Goal: Task Accomplishment & Management: Complete application form

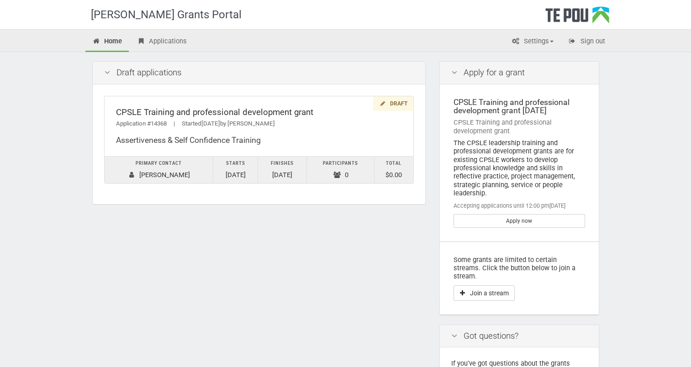
click at [106, 73] on icon at bounding box center [107, 73] width 11 height 9
click at [106, 72] on icon at bounding box center [107, 73] width 11 height 9
click at [107, 73] on icon at bounding box center [107, 73] width 11 height 9
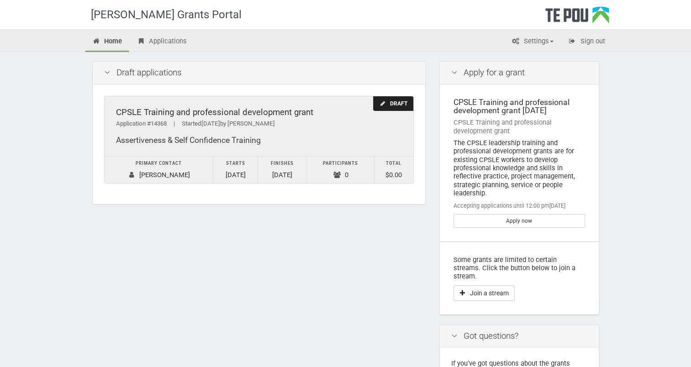
click at [395, 101] on div "Draft" at bounding box center [393, 103] width 40 height 15
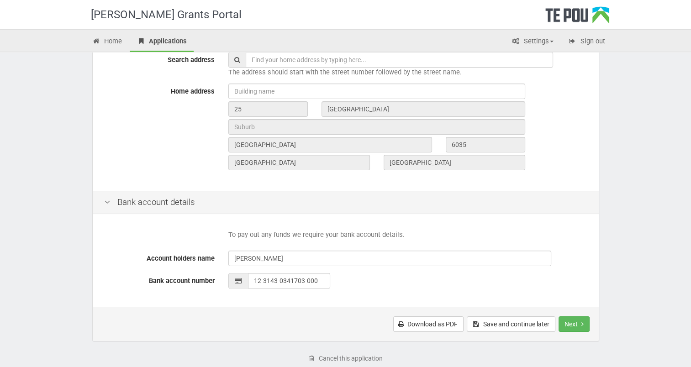
scroll to position [353, 0]
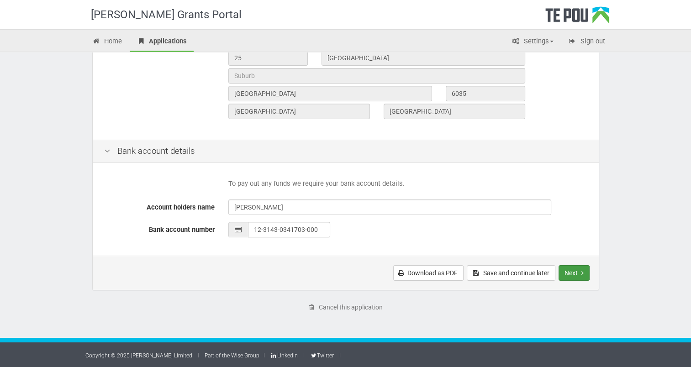
click at [574, 270] on button "Next" at bounding box center [574, 273] width 31 height 16
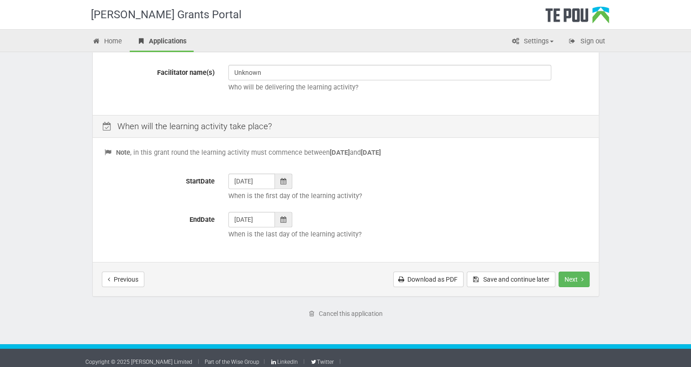
scroll to position [319, 0]
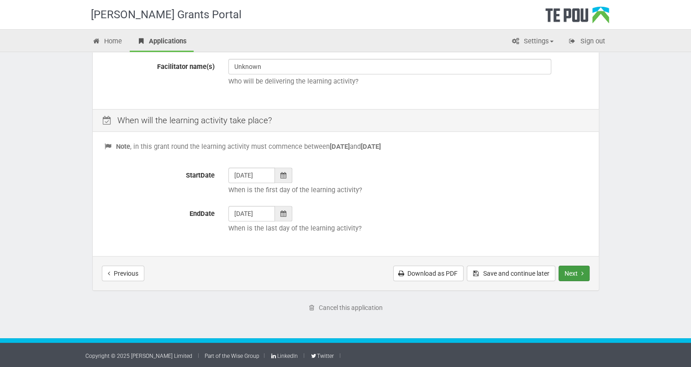
click at [572, 270] on button "Next" at bounding box center [574, 274] width 31 height 16
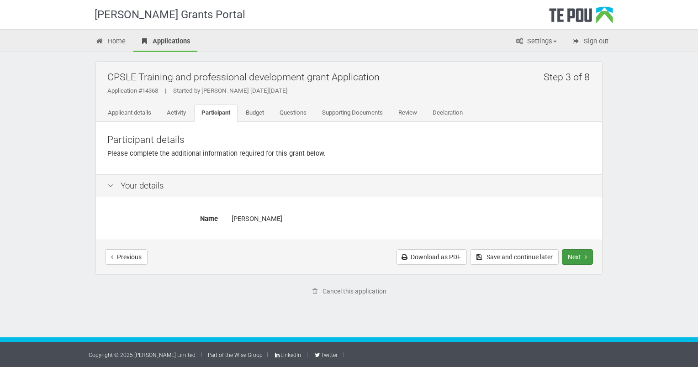
click at [573, 254] on button "Next" at bounding box center [577, 257] width 31 height 16
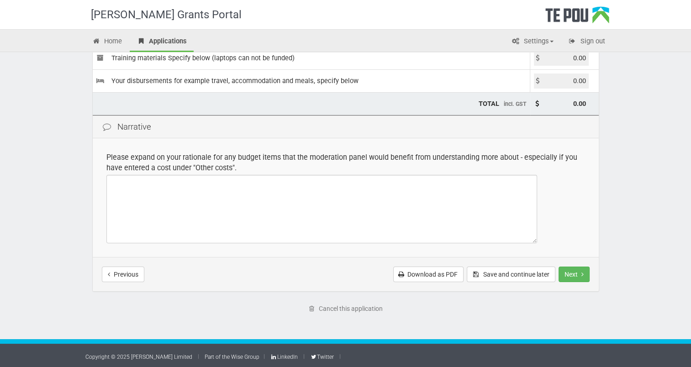
scroll to position [160, 0]
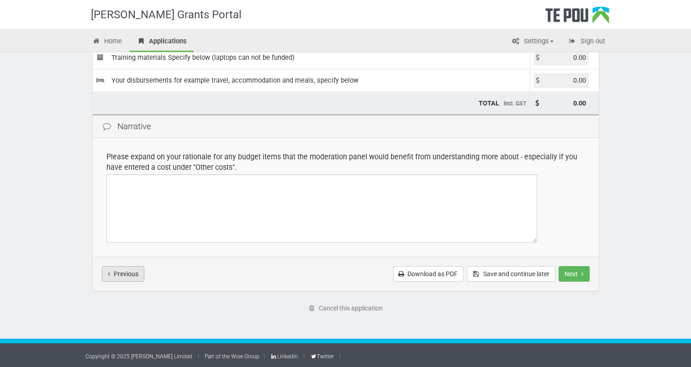
click at [128, 275] on button "Previous" at bounding box center [123, 274] width 42 height 16
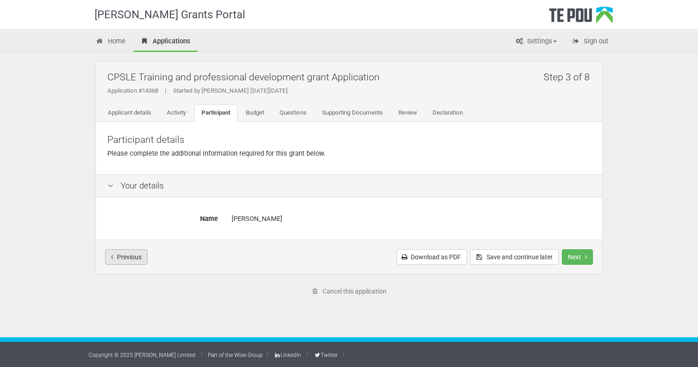
click at [126, 262] on button "Previous" at bounding box center [126, 257] width 42 height 16
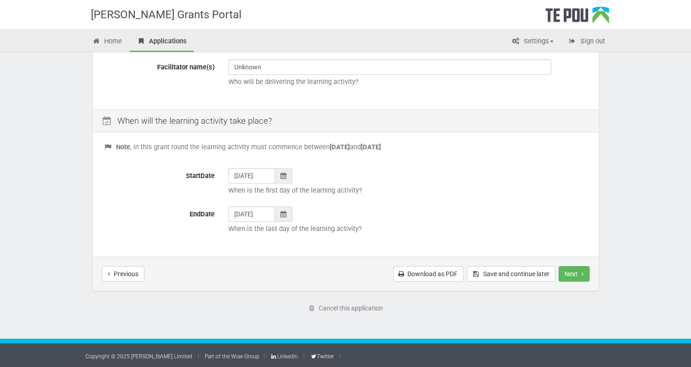
scroll to position [319, 0]
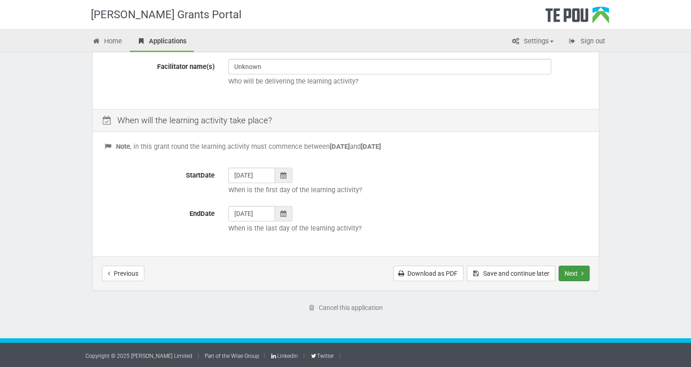
click at [575, 273] on button "Next" at bounding box center [574, 274] width 31 height 16
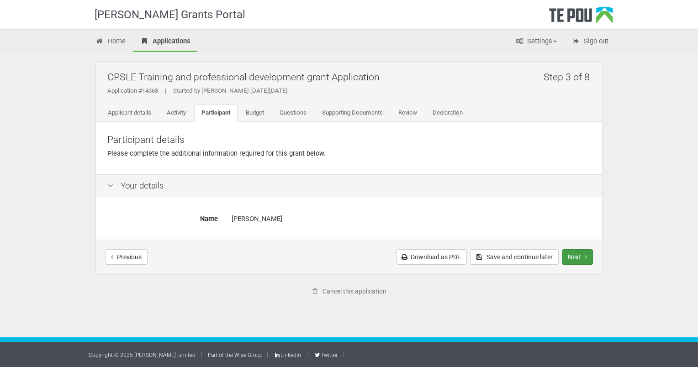
click at [570, 257] on button "Next" at bounding box center [577, 257] width 31 height 16
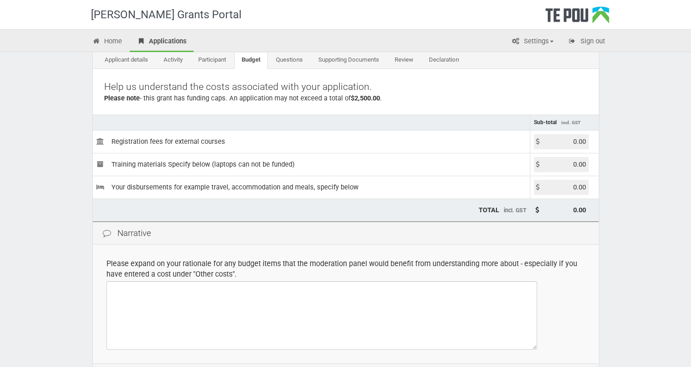
scroll to position [23, 0]
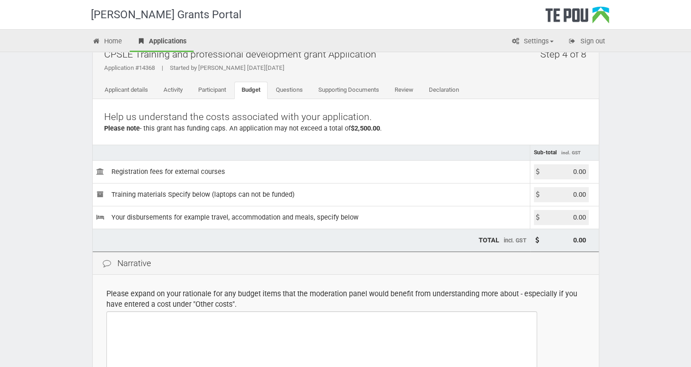
click at [539, 170] on icon at bounding box center [537, 172] width 7 height 7
click at [546, 171] on input "0.00" at bounding box center [561, 171] width 55 height 15
drag, startPoint x: 588, startPoint y: 171, endPoint x: 570, endPoint y: 171, distance: 18.3
click at [570, 171] on input "0.00" at bounding box center [561, 171] width 55 height 15
click at [621, 170] on div "Te Pou Grants Portal Home Applications Settings Profile My account FAQs Sign ou…" at bounding box center [345, 241] width 691 height 528
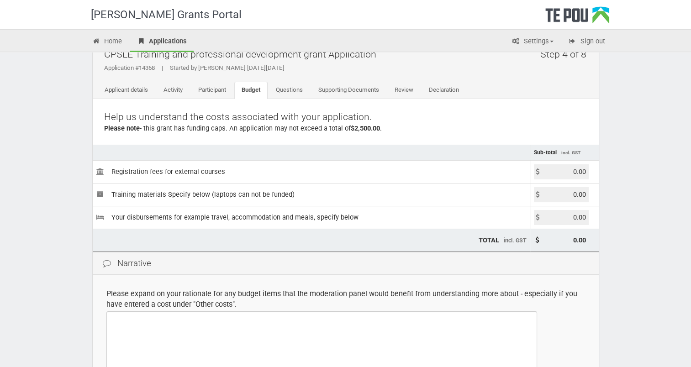
click at [566, 174] on input "0.00" at bounding box center [561, 171] width 55 height 15
type input "0"
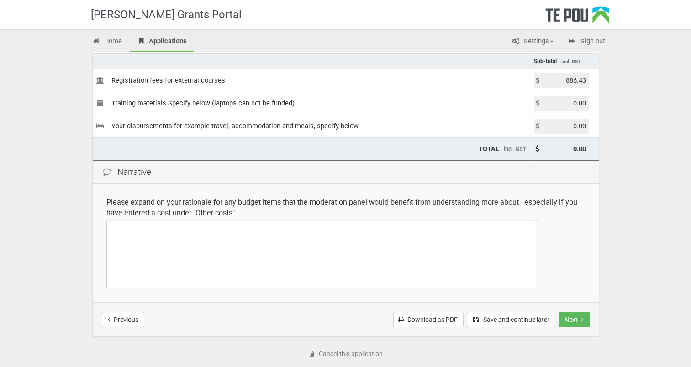
scroll to position [160, 0]
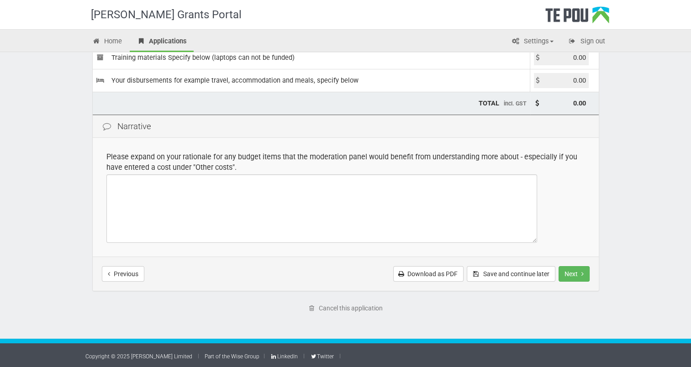
type input "886.43"
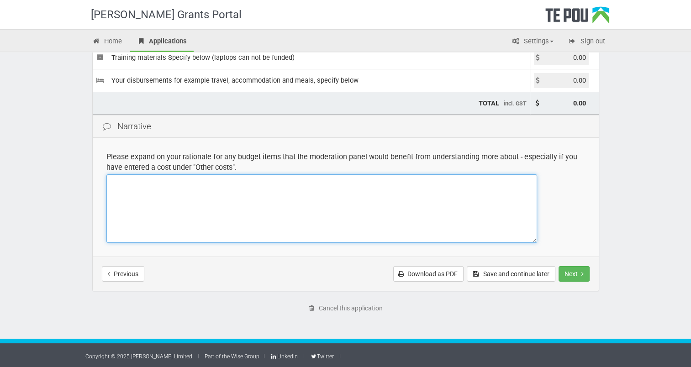
type input "886.43"
drag, startPoint x: 108, startPoint y: 185, endPoint x: 130, endPoint y: 185, distance: 21.9
click at [117, 185] on textarea at bounding box center [321, 208] width 431 height 69
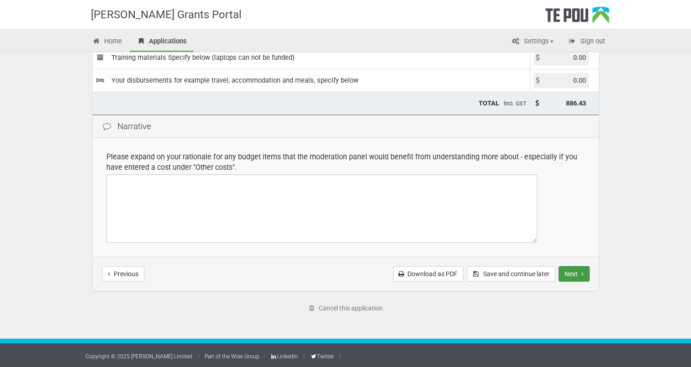
click at [577, 272] on button "Next" at bounding box center [574, 274] width 31 height 16
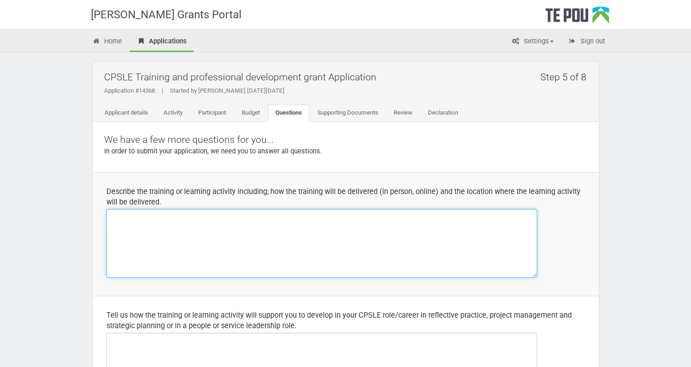
click at [116, 216] on textarea at bounding box center [321, 243] width 431 height 69
drag, startPoint x: 110, startPoint y: 215, endPoint x: 116, endPoint y: 215, distance: 5.9
click at [110, 215] on textarea "Training delivered in person in Wellington" at bounding box center [321, 243] width 431 height 69
drag, startPoint x: 216, startPoint y: 216, endPoint x: 210, endPoint y: 216, distance: 5.9
click at [210, 216] on textarea "Group Training delivered in person in Wellington" at bounding box center [321, 243] width 431 height 69
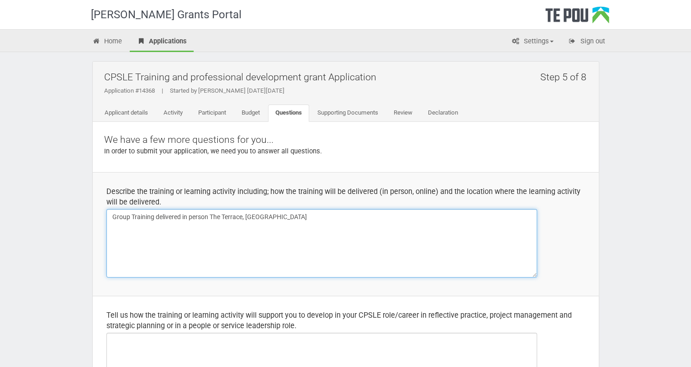
click at [209, 217] on textarea "Group Training delivered in person The Terrace, Wellington" at bounding box center [321, 243] width 431 height 69
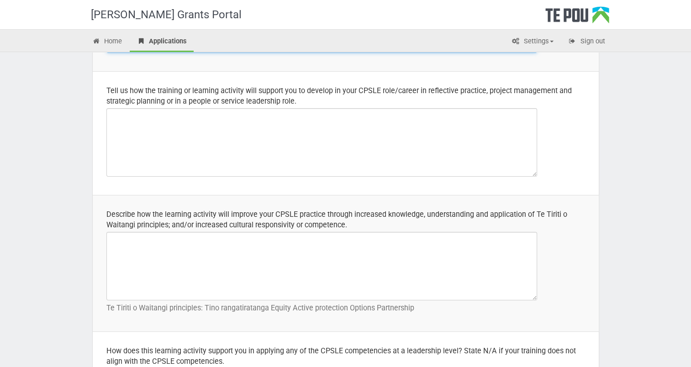
scroll to position [228, 0]
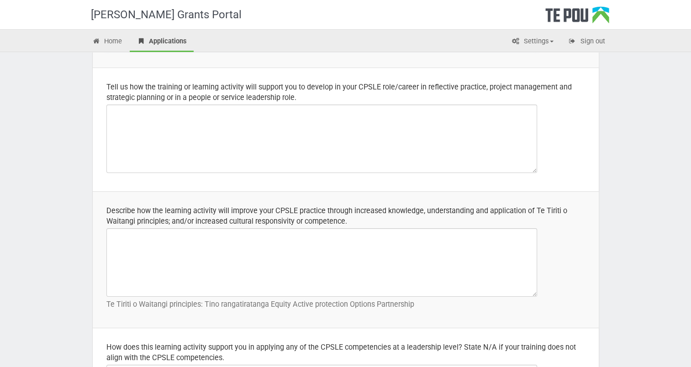
type textarea "Group Training delivered in person at The Terrace, Wellington"
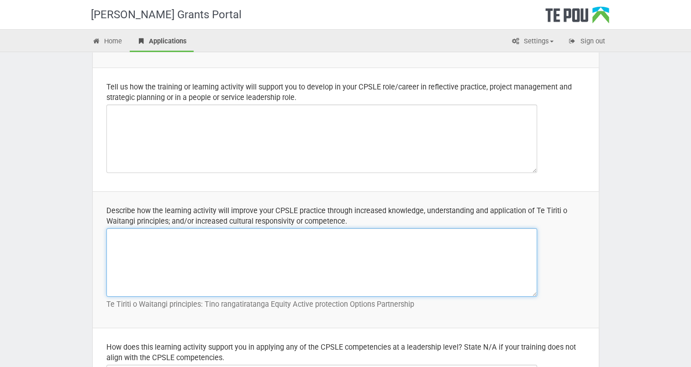
click at [115, 236] on textarea at bounding box center [321, 262] width 431 height 69
drag, startPoint x: 248, startPoint y: 235, endPoint x: 214, endPoint y: 233, distance: 33.8
click at [214, 233] on textarea "This personal development training was agreed" at bounding box center [321, 262] width 431 height 69
click at [248, 235] on textarea "This personal development training will help me work with" at bounding box center [321, 262] width 431 height 69
click at [237, 234] on textarea "This personal development training will help me work with" at bounding box center [321, 262] width 431 height 69
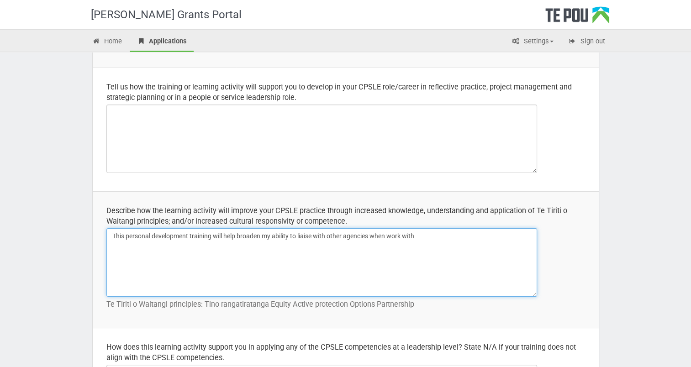
click at [403, 236] on textarea "This personal development training will help broaden my ability to liaise with …" at bounding box center [321, 262] width 431 height 69
drag, startPoint x: 389, startPoint y: 236, endPoint x: 373, endPoint y: 236, distance: 16.0
click at [373, 236] on textarea "This personal development training will help broaden my ability to liaise with …" at bounding box center [321, 262] width 431 height 69
drag, startPoint x: 408, startPoint y: 234, endPoint x: 397, endPoint y: 233, distance: 10.5
click at [397, 233] on textarea "This personal development training will help broaden my ability to liaise with …" at bounding box center [321, 262] width 431 height 69
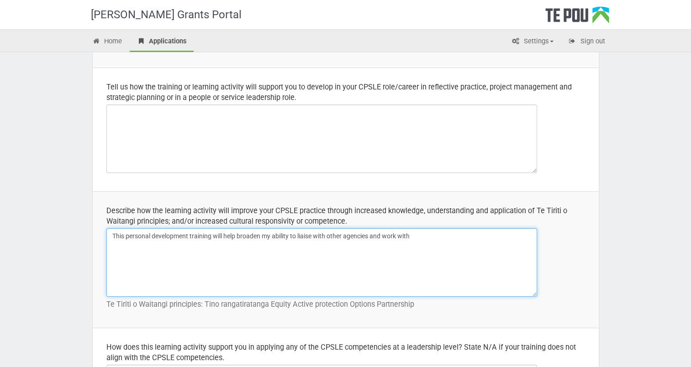
drag, startPoint x: 413, startPoint y: 236, endPoint x: 469, endPoint y: 228, distance: 56.3
click at [415, 237] on textarea "This personal development training will help broaden my ability to liaise with …" at bounding box center [321, 262] width 431 height 69
drag, startPoint x: 139, startPoint y: 243, endPoint x: 201, endPoint y: 248, distance: 62.8
click at [201, 248] on textarea "This personal development training will help broaden my ability to liaise with …" at bounding box center [321, 262] width 431 height 69
click at [180, 245] on textarea "This personal development training will help broaden my ability to liaise with …" at bounding box center [321, 262] width 431 height 69
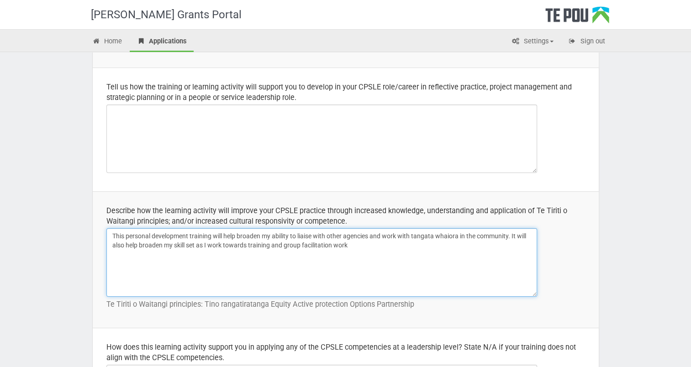
click at [248, 244] on textarea "This personal development training will help broaden my ability to liaise with …" at bounding box center [321, 262] width 431 height 69
click at [289, 246] on textarea "This personal development training will help broaden my ability to liaise with …" at bounding box center [321, 262] width 431 height 69
click at [248, 243] on textarea "This personal development training will help broaden my ability to liaise with …" at bounding box center [321, 262] width 431 height 69
drag, startPoint x: 283, startPoint y: 246, endPoint x: 272, endPoint y: 243, distance: 10.9
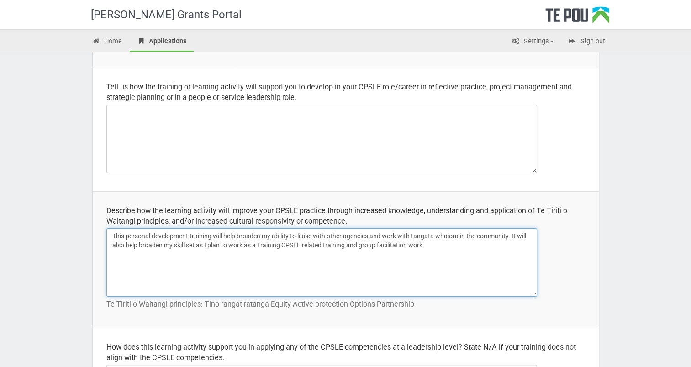
click at [272, 243] on textarea "This personal development training will help broaden my ability to liaise with …" at bounding box center [321, 262] width 431 height 69
drag, startPoint x: 280, startPoint y: 245, endPoint x: 299, endPoint y: 247, distance: 18.8
click at [299, 247] on textarea "This personal development training will help broaden my ability to liaise with …" at bounding box center [321, 262] width 431 height 69
click at [280, 245] on textarea "This personal development training will help broaden my ability to liaise with …" at bounding box center [321, 262] width 431 height 69
click at [260, 246] on textarea "This personal development training will help broaden my ability to liaise with …" at bounding box center [321, 262] width 431 height 69
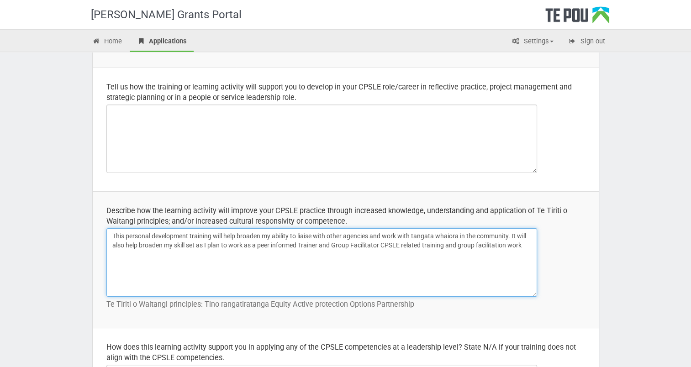
click at [383, 245] on textarea "This personal development training will help broaden my ability to liaise with …" at bounding box center [321, 262] width 431 height 69
drag, startPoint x: 334, startPoint y: 244, endPoint x: 379, endPoint y: 241, distance: 44.8
click at [379, 241] on textarea "This personal development training will help broaden my ability to liaise with …" at bounding box center [321, 262] width 431 height 69
drag, startPoint x: 381, startPoint y: 243, endPoint x: 320, endPoint y: 245, distance: 61.7
click at [320, 245] on textarea "This personal development training will help broaden my ability to liaise with …" at bounding box center [321, 262] width 431 height 69
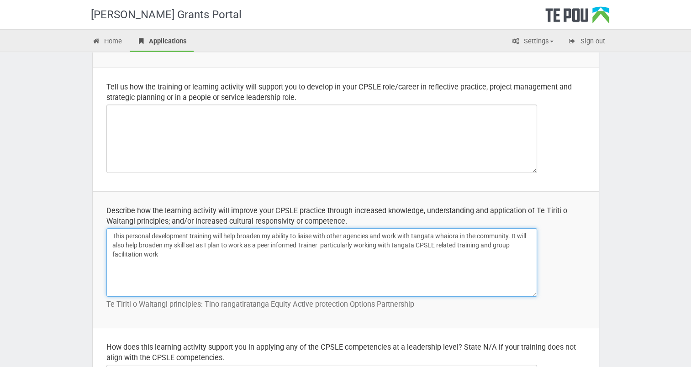
click at [320, 246] on textarea "This personal development training will help broaden my ability to liaise with …" at bounding box center [321, 262] width 431 height 69
click at [323, 245] on textarea "This personal development training will help broaden my ability to liaise with …" at bounding box center [321, 262] width 431 height 69
drag, startPoint x: 360, startPoint y: 244, endPoint x: 518, endPoint y: 244, distance: 158.0
click at [517, 244] on textarea "This personal development training will help broaden my ability to liaise with …" at bounding box center [321, 262] width 431 height 69
click at [398, 245] on textarea "This personal development training will help broaden my ability to liaise with …" at bounding box center [321, 262] width 431 height 69
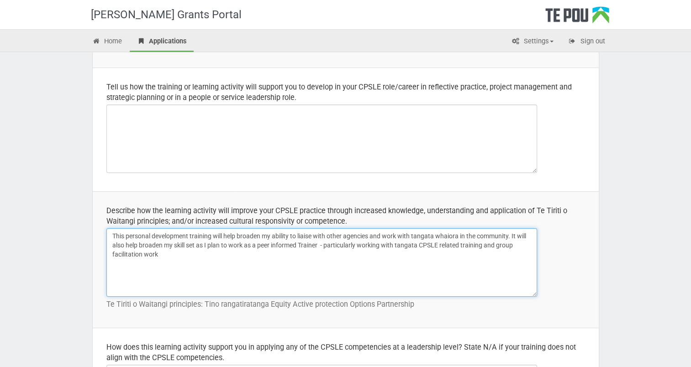
click at [520, 243] on textarea "This personal development training will help broaden my ability to liaise with …" at bounding box center [321, 262] width 431 height 69
drag, startPoint x: 520, startPoint y: 243, endPoint x: 396, endPoint y: 248, distance: 123.4
click at [396, 248] on textarea "This personal development training will help broaden my ability to liaise with …" at bounding box center [321, 262] width 431 height 69
drag, startPoint x: 508, startPoint y: 244, endPoint x: 520, endPoint y: 244, distance: 12.3
click at [520, 244] on textarea "This personal development training will help broaden my ability to liaise with …" at bounding box center [321, 262] width 431 height 69
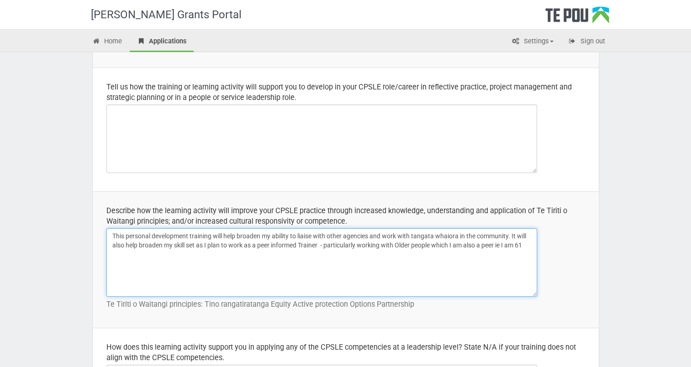
click at [528, 245] on textarea "This personal development training will help broaden my ability to liaise with …" at bounding box center [321, 262] width 431 height 69
drag, startPoint x: 110, startPoint y: 234, endPoint x: 531, endPoint y: 242, distance: 420.7
click at [531, 242] on textarea "This personal development training will help broaden my ability to liaise with …" at bounding box center [321, 262] width 431 height 69
click at [322, 247] on textarea "This personal development training will help broaden my ability to liaise with …" at bounding box center [321, 262] width 431 height 69
click at [321, 246] on textarea "This personal development training will help broaden my ability to liaise with …" at bounding box center [321, 262] width 431 height 69
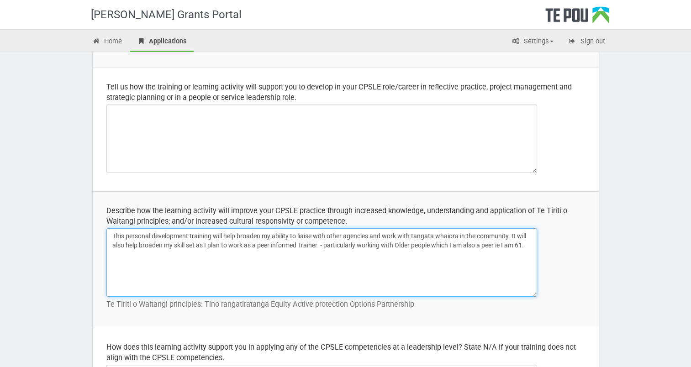
click at [320, 243] on textarea "This personal development training will help broaden my ability to liaise with …" at bounding box center [321, 262] width 431 height 69
click at [321, 244] on textarea "This personal development training will help broaden my ability to liaise with …" at bounding box center [321, 262] width 431 height 69
drag, startPoint x: 343, startPoint y: 244, endPoint x: 338, endPoint y: 242, distance: 5.5
click at [340, 243] on textarea "This personal development training will help broaden my ability to liaise with …" at bounding box center [321, 262] width 431 height 69
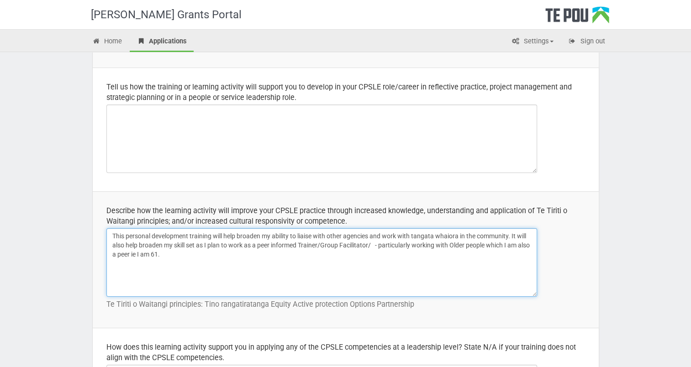
click at [372, 243] on textarea "This personal development training will help broaden my ability to liaise with …" at bounding box center [321, 262] width 431 height 69
click at [261, 245] on textarea "This personal development training will help broaden my ability to liaise with …" at bounding box center [321, 262] width 431 height 69
drag, startPoint x: 207, startPoint y: 253, endPoint x: 237, endPoint y: 253, distance: 29.7
click at [208, 253] on textarea "This personal development training will help broaden my ability to liaise with …" at bounding box center [321, 262] width 431 height 69
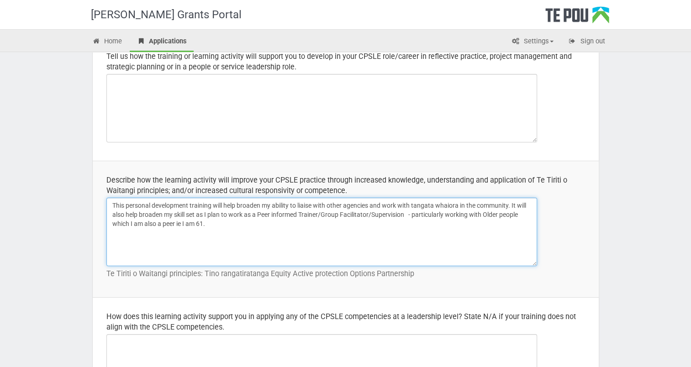
scroll to position [320, 0]
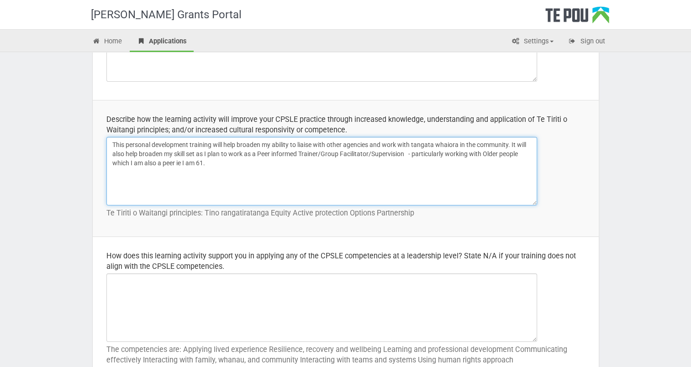
click at [183, 163] on textarea "This personal development training will help broaden my ability to liaise with …" at bounding box center [321, 171] width 431 height 69
drag, startPoint x: 110, startPoint y: 146, endPoint x: 210, endPoint y: 170, distance: 103.2
click at [210, 170] on textarea "This personal development training will help broaden my ability to liaise with …" at bounding box center [321, 171] width 431 height 69
type textarea "This personal development training will help broaden my ability to liaise with …"
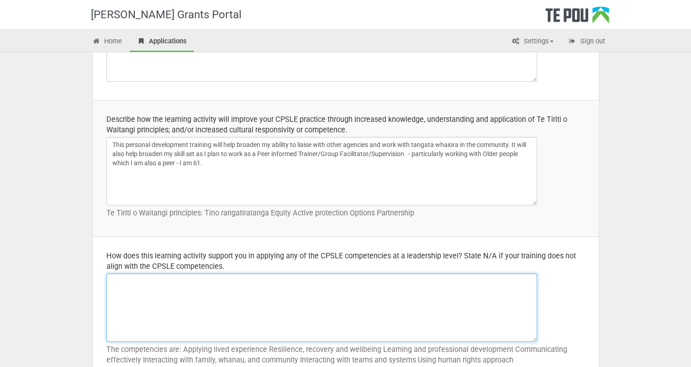
click at [112, 283] on textarea at bounding box center [321, 308] width 431 height 69
type textarea "N/A see above"
drag, startPoint x: 111, startPoint y: 280, endPoint x: 157, endPoint y: 285, distance: 46.0
click at [157, 285] on textarea "N/A see above" at bounding box center [321, 308] width 431 height 69
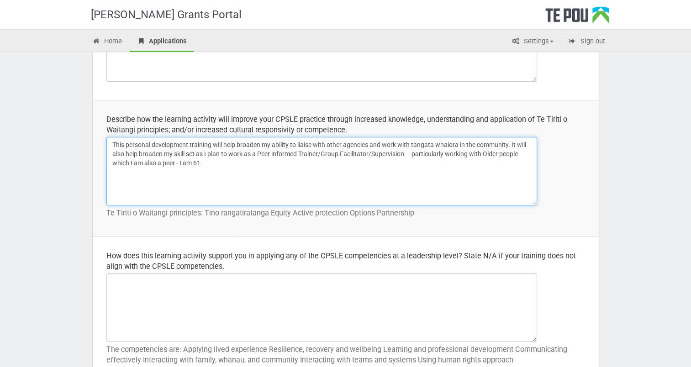
drag, startPoint x: 110, startPoint y: 146, endPoint x: 231, endPoint y: 170, distance: 123.4
click at [231, 170] on textarea "This personal development training will help broaden my ability to liaise with …" at bounding box center [321, 171] width 431 height 69
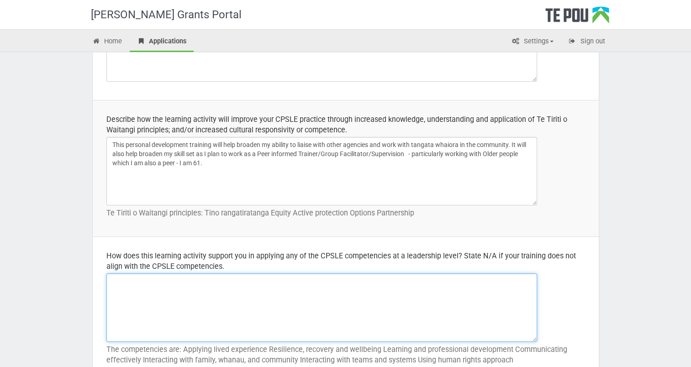
click at [117, 282] on textarea at bounding box center [321, 308] width 431 height 69
paste textarea "This personal development training will help broaden my ability to liaise with …"
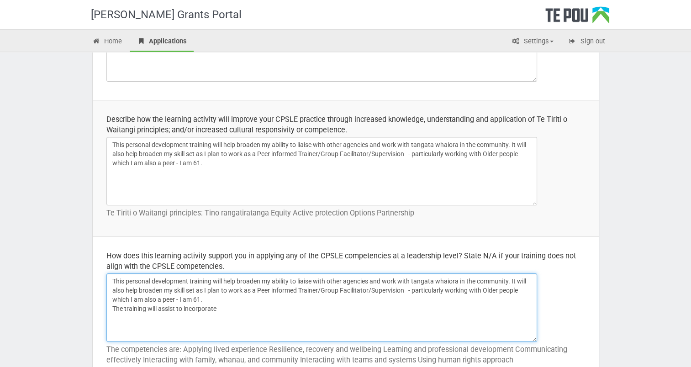
click at [176, 309] on textarea "This personal development training will help broaden my ability to liaise with …" at bounding box center [321, 308] width 431 height 69
click at [186, 307] on textarea "This personal development training will help broaden my ability to liaise with …" at bounding box center [321, 308] width 431 height 69
click at [280, 307] on textarea "This personal development training will help broaden my ability to liaise with …" at bounding box center [321, 308] width 431 height 69
drag, startPoint x: 188, startPoint y: 308, endPoint x: 189, endPoint y: 295, distance: 13.3
click at [189, 307] on textarea "This personal development training will help broaden my ability to liaise with …" at bounding box center [321, 308] width 431 height 69
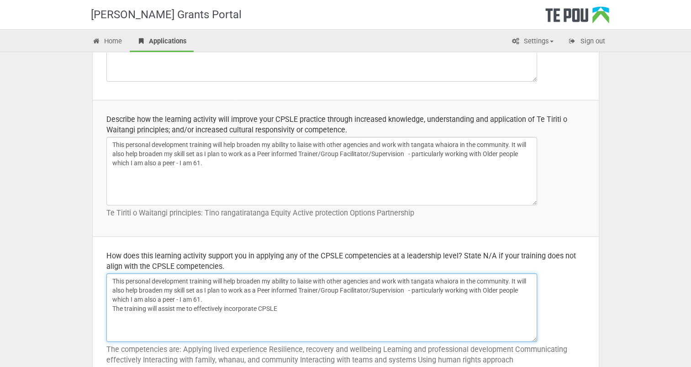
drag, startPoint x: 283, startPoint y: 308, endPoint x: 327, endPoint y: 308, distance: 43.8
click at [285, 308] on textarea "This personal development training will help broaden my ability to liaise with …" at bounding box center [321, 308] width 431 height 69
drag, startPoint x: 407, startPoint y: 290, endPoint x: 259, endPoint y: 292, distance: 148.0
click at [259, 292] on textarea "This personal development training will help broaden my ability to liaise with …" at bounding box center [321, 308] width 431 height 69
click at [349, 309] on textarea "This personal development training will help broaden my ability to liaise with …" at bounding box center [321, 308] width 431 height 69
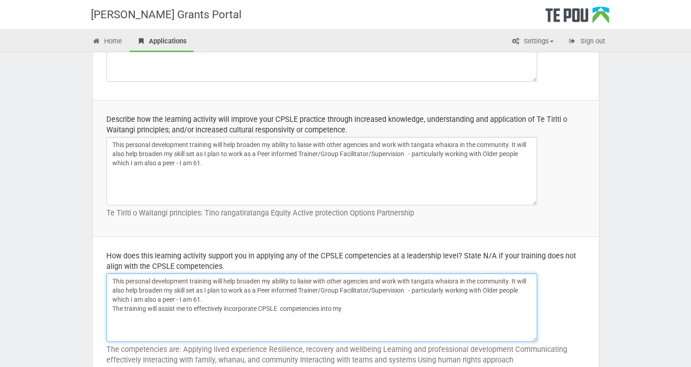
paste textarea "Peer informed Trainer/Group Facilitator/Supervision"
click at [346, 308] on textarea "This personal development training will help broaden my ability to liaise with …" at bounding box center [321, 308] width 431 height 69
click at [480, 307] on textarea "This personal development training will help broaden my ability to liaise with …" at bounding box center [321, 308] width 431 height 69
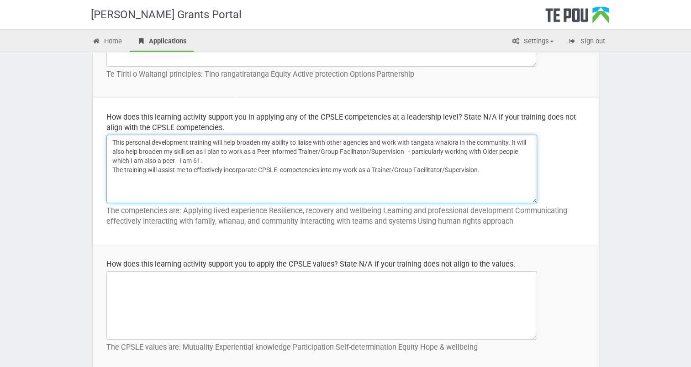
scroll to position [502, 0]
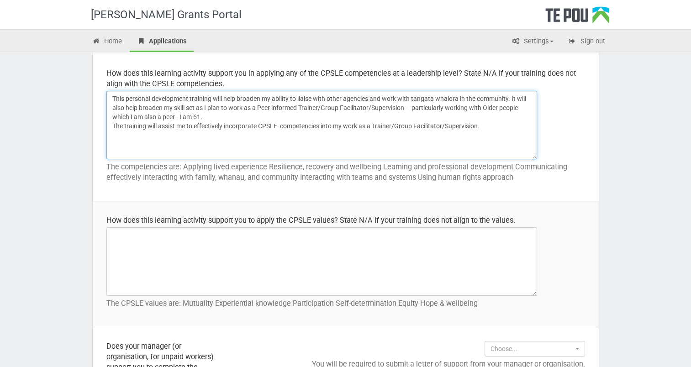
drag, startPoint x: 226, startPoint y: 127, endPoint x: 259, endPoint y: 130, distance: 33.9
click at [259, 130] on textarea "This personal development training will help broaden my ability to liaise with …" at bounding box center [321, 125] width 431 height 69
drag, startPoint x: 224, startPoint y: 126, endPoint x: 276, endPoint y: 108, distance: 55.0
click at [225, 126] on textarea "This personal development training will help broaden my ability to liaise with …" at bounding box center [321, 125] width 431 height 69
type textarea "This personal development training will help broaden my ability to liaise with …"
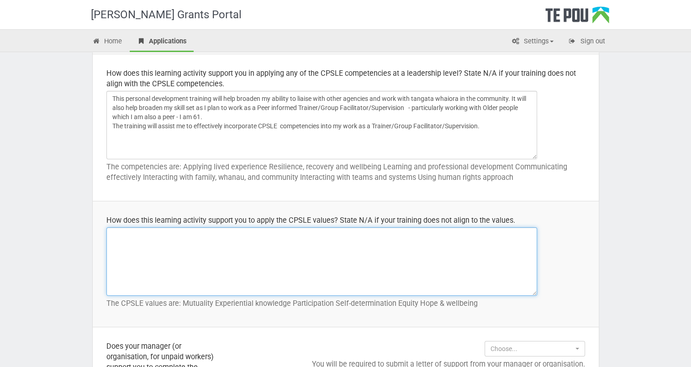
click at [112, 235] on textarea at bounding box center [321, 261] width 431 height 69
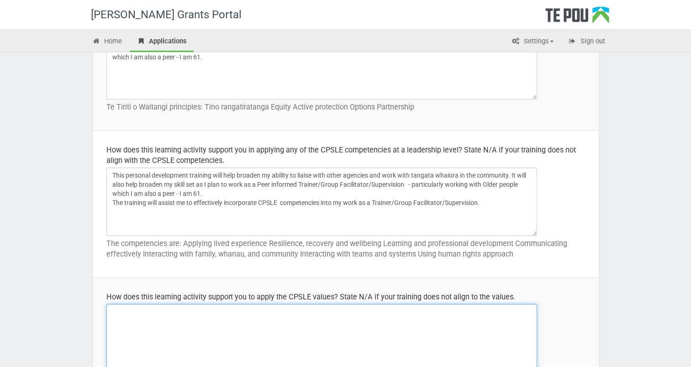
scroll to position [411, 0]
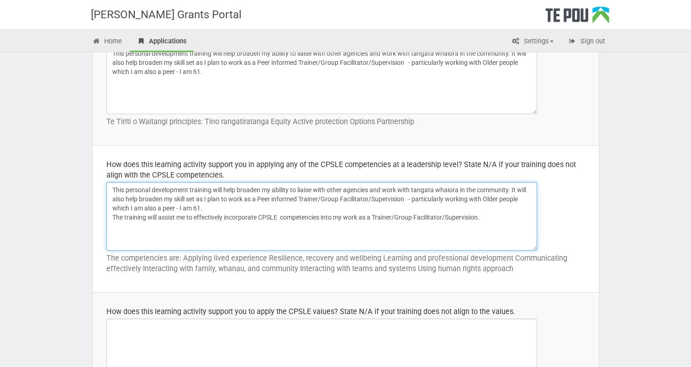
click at [113, 189] on textarea "This personal development training will help broaden my ability to liaise with …" at bounding box center [321, 216] width 431 height 69
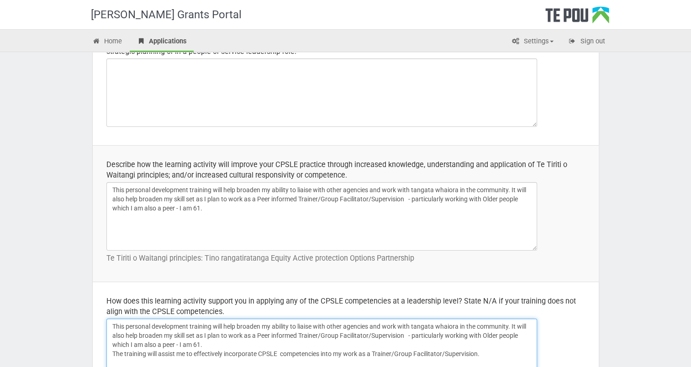
scroll to position [274, 0]
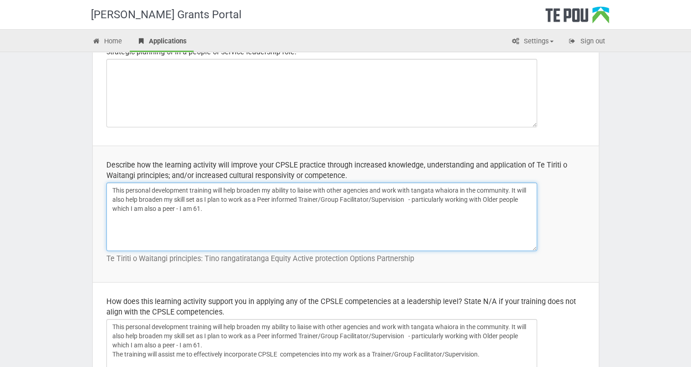
click at [299, 189] on textarea "This personal development training will help broaden my ability to liaise with …" at bounding box center [321, 217] width 431 height 69
click at [327, 190] on textarea "This personal development training will help broaden my ability to effectivedly…" at bounding box center [321, 217] width 431 height 69
click at [498, 191] on textarea "This personal development training will help broaden my ability to effectively …" at bounding box center [321, 217] width 431 height 69
drag, startPoint x: 122, startPoint y: 197, endPoint x: 90, endPoint y: 192, distance: 32.9
click at [106, 196] on td "Describe how the learning activity will improve your CPSLE practice through inc…" at bounding box center [346, 214] width 506 height 137
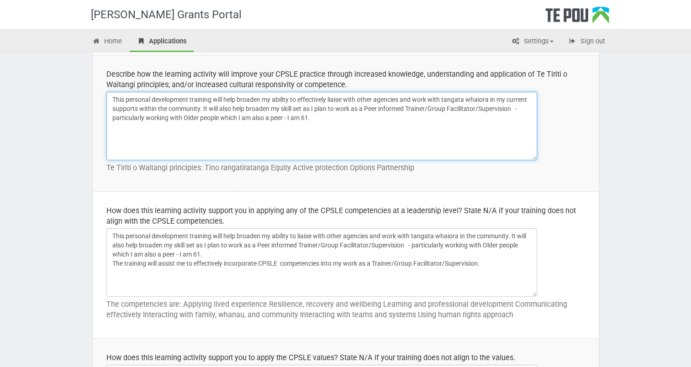
scroll to position [365, 0]
type textarea "This personal development training will help broaden my ability to effectively …"
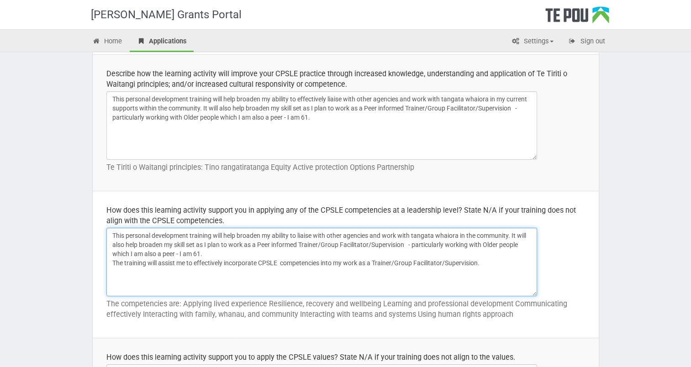
drag, startPoint x: 108, startPoint y: 231, endPoint x: 513, endPoint y: 225, distance: 405.6
click at [513, 225] on td "How does this learning activity support you in applying any of the CPSLE compet…" at bounding box center [346, 264] width 506 height 147
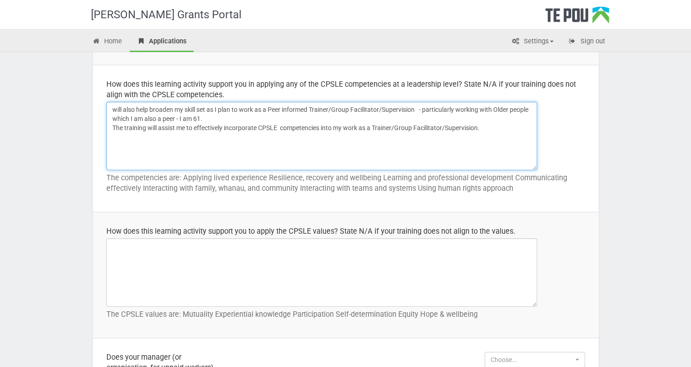
scroll to position [502, 0]
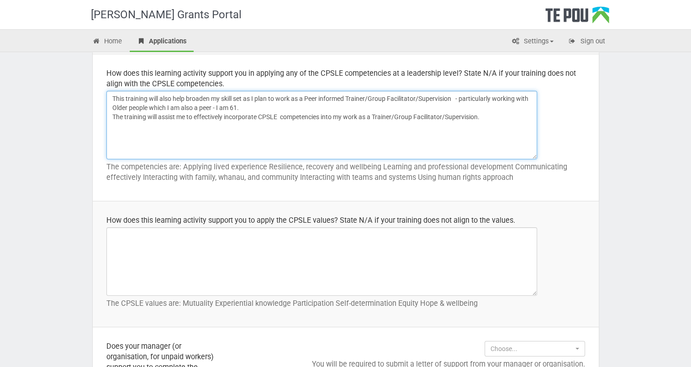
drag, startPoint x: 110, startPoint y: 116, endPoint x: 499, endPoint y: 118, distance: 389.6
click at [499, 118] on textarea "This training will also help broaden my skill set as I plan to work as a Peer i…" at bounding box center [321, 125] width 431 height 69
type textarea "This training will also help broaden my skill set as I plan to work as a Peer i…"
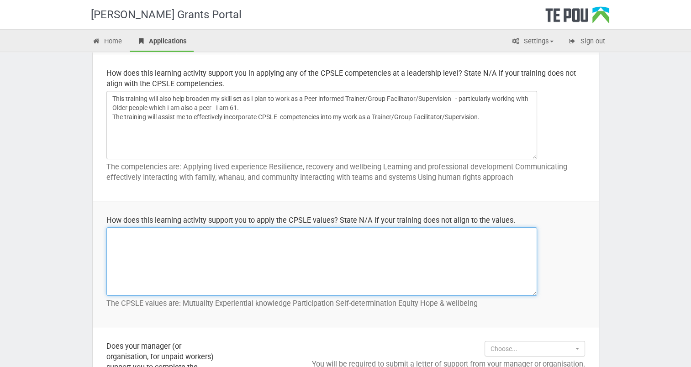
click at [113, 234] on textarea at bounding box center [321, 261] width 431 height 69
paste textarea "The training will assist me to effectively incorporate CPSLE competencies into …"
click at [347, 235] on textarea "The training will assist me to effectively incorporate CPSLE competencies into …" at bounding box center [321, 261] width 431 height 69
drag, startPoint x: 280, startPoint y: 236, endPoint x: 323, endPoint y: 237, distance: 43.9
click at [323, 237] on textarea "The training will assist me to effectively incorporate CPSLE competencies into …" at bounding box center [321, 261] width 431 height 69
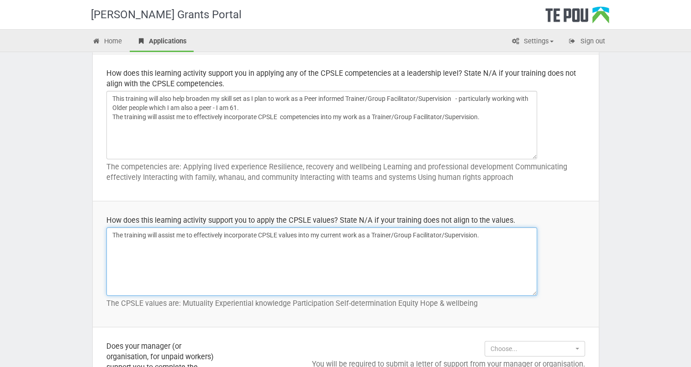
click at [360, 234] on textarea "The training will assist me to effectively incorporate CPSLE values into my cur…" at bounding box center [321, 261] width 431 height 69
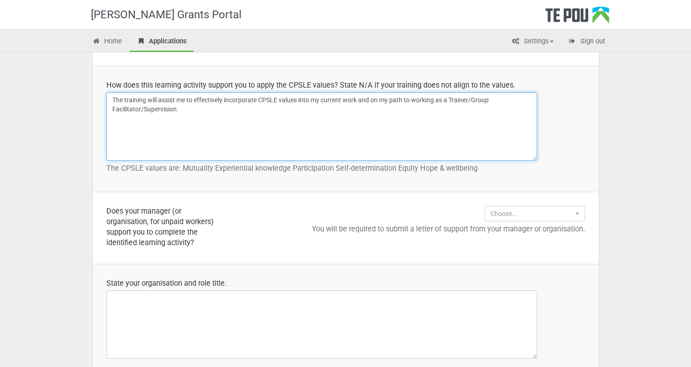
scroll to position [639, 0]
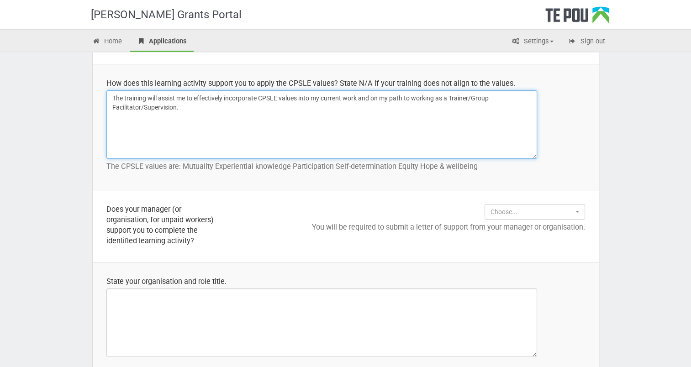
click at [177, 106] on textarea "The training will assist me to effectively incorporate CPSLE values into my cur…" at bounding box center [321, 124] width 431 height 69
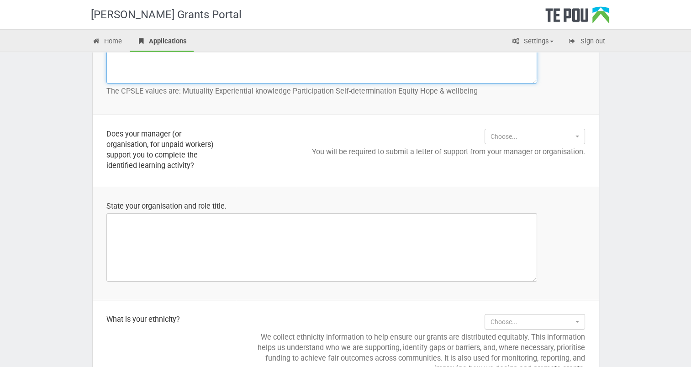
scroll to position [731, 0]
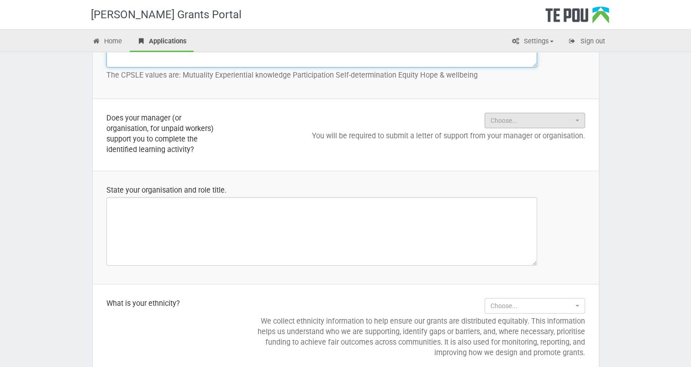
type textarea "The training will assist me to effectively incorporate CPSLE values into my cur…"
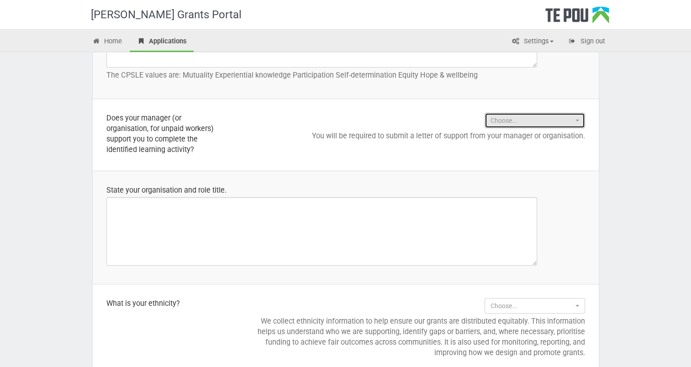
click at [578, 121] on button "Choose..." at bounding box center [535, 121] width 100 height 16
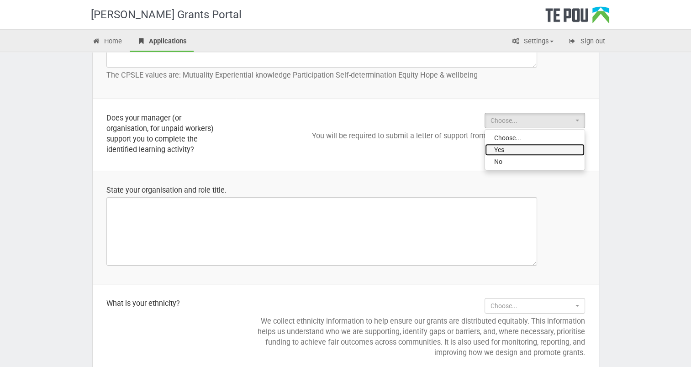
click at [512, 149] on link "Yes" at bounding box center [535, 150] width 100 height 12
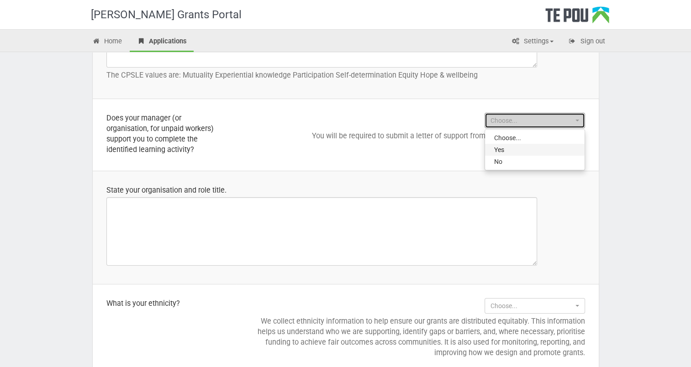
select select "Yes"
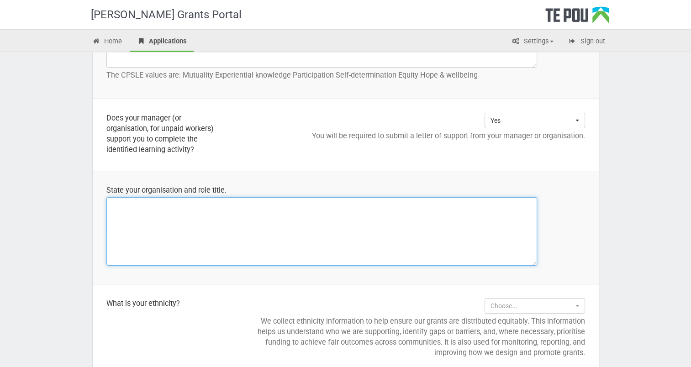
click at [111, 205] on textarea at bounding box center [321, 231] width 431 height 69
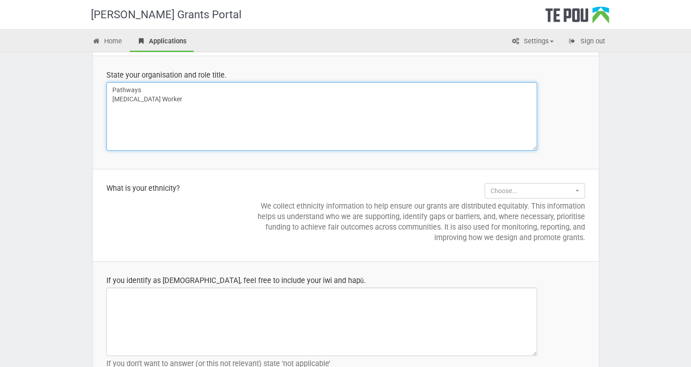
scroll to position [868, 0]
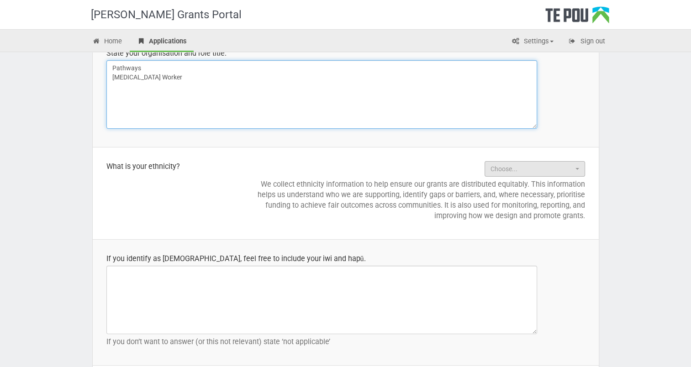
type textarea "Pathways Peer Support Worker"
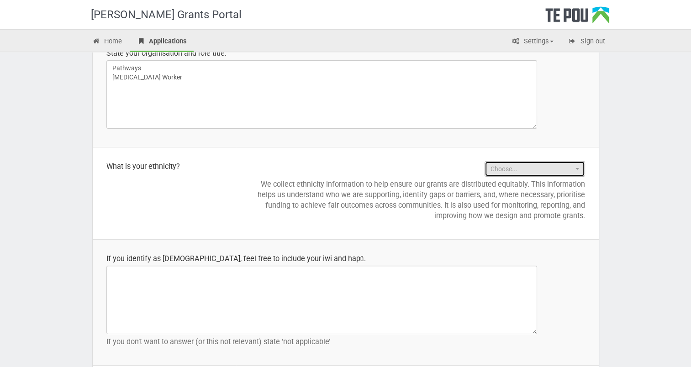
click at [579, 164] on button "Choose..." at bounding box center [535, 169] width 100 height 16
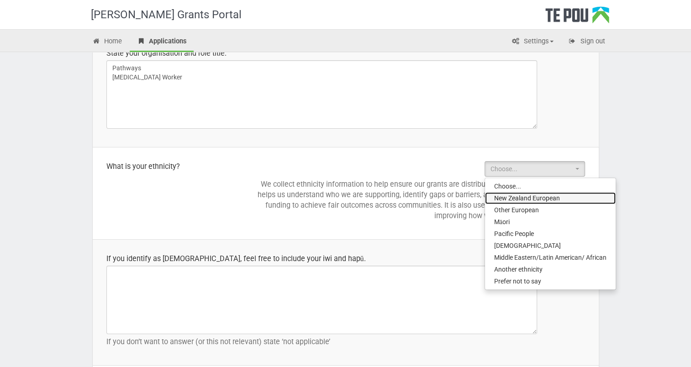
click at [528, 198] on span "New Zealand European" at bounding box center [527, 198] width 66 height 9
select select "New Zealand European"
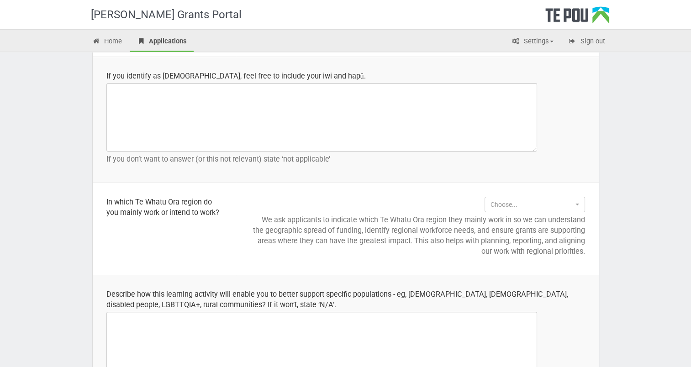
scroll to position [1096, 0]
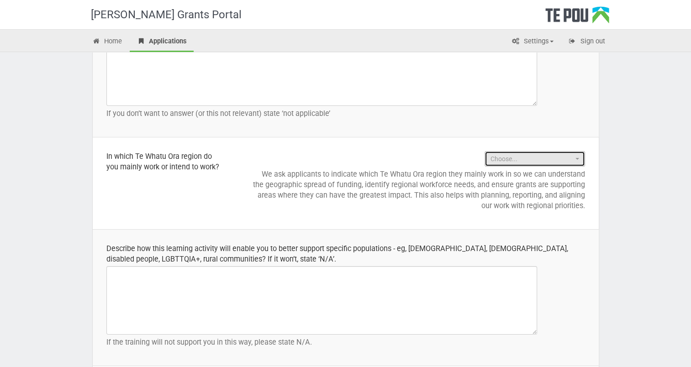
click at [576, 158] on span "button" at bounding box center [577, 159] width 4 height 2
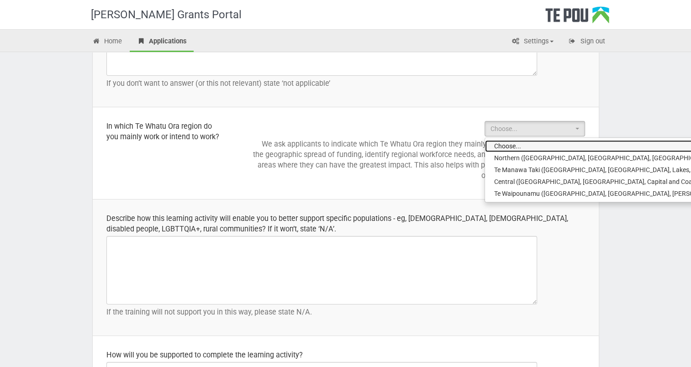
scroll to position [1142, 0]
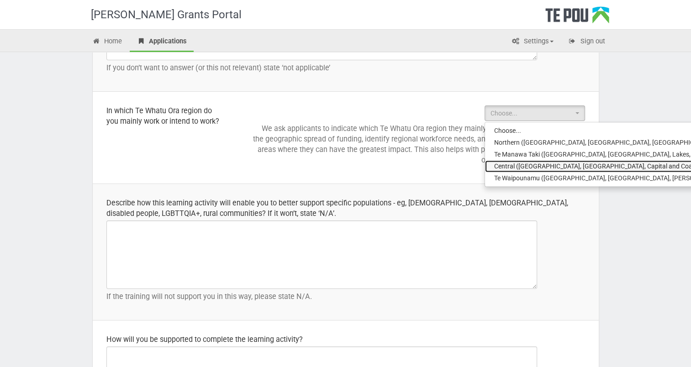
click at [620, 163] on span "Central (Mid Central, Wanganui, Capital and Coast/Hutt Valley, Hawkes Bay and W…" at bounding box center [699, 166] width 410 height 9
select select "Central (Mid Central, Wanganui, Capital and Coast/Hutt Valley, Hawkes Bay and W…"
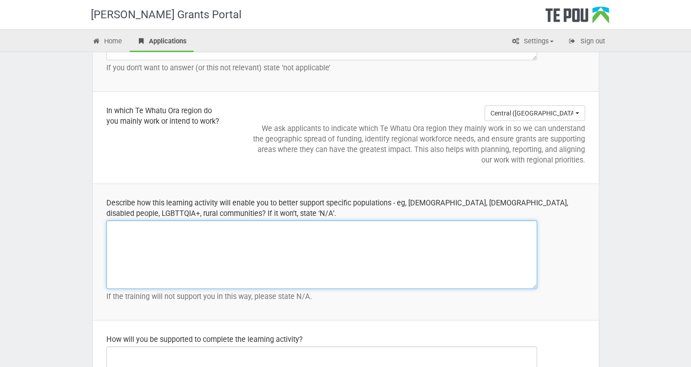
click at [117, 226] on textarea at bounding box center [321, 255] width 431 height 69
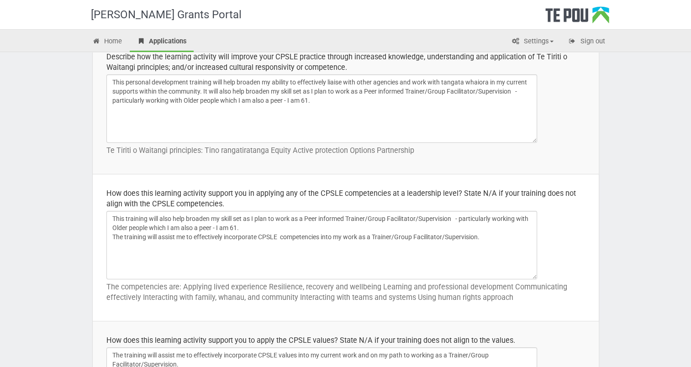
scroll to position [228, 0]
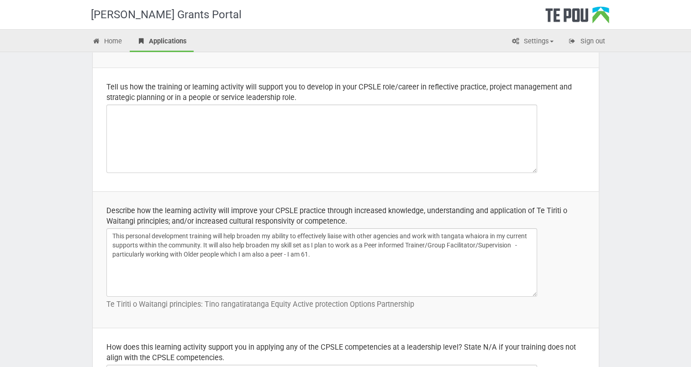
type textarea "As I am"
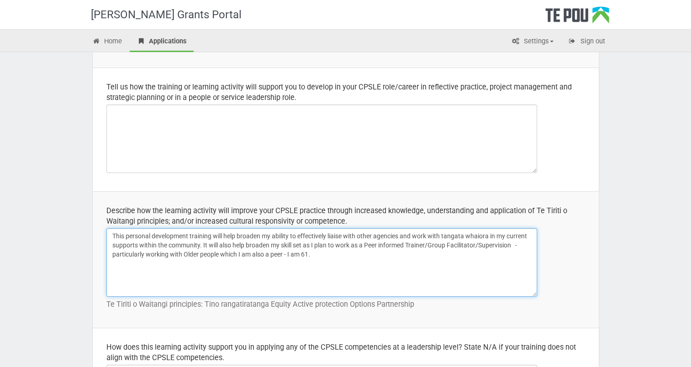
click at [309, 253] on textarea "This personal development training will help broaden my ability to effectively …" at bounding box center [321, 262] width 431 height 69
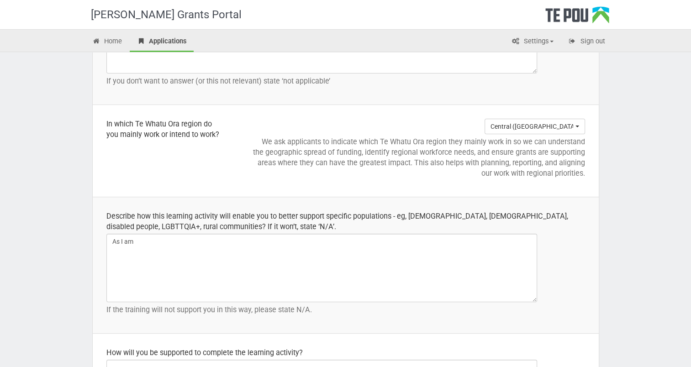
scroll to position [1142, 0]
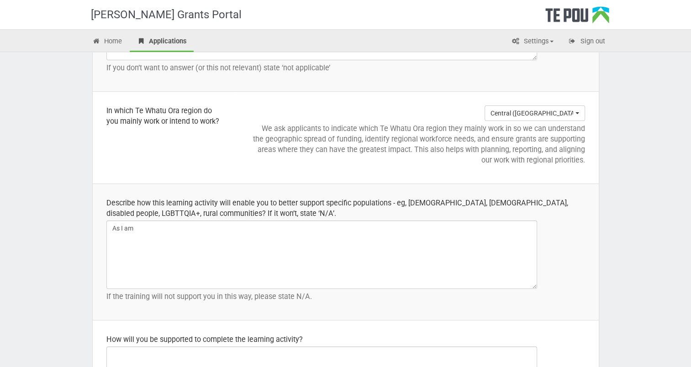
type textarea "This personal development training will help broaden my ability to effectively …"
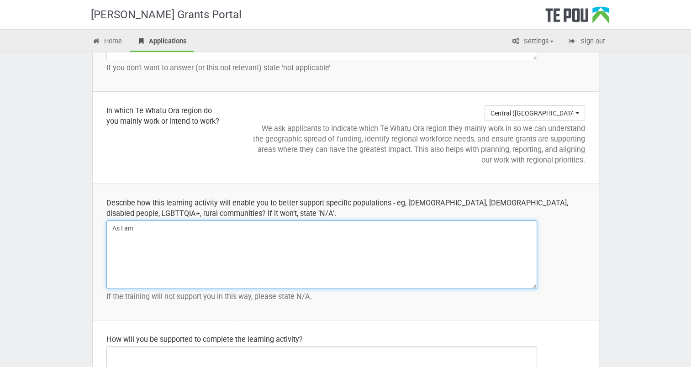
click at [139, 227] on textarea "As I am" at bounding box center [321, 255] width 431 height 69
type textarea "A"
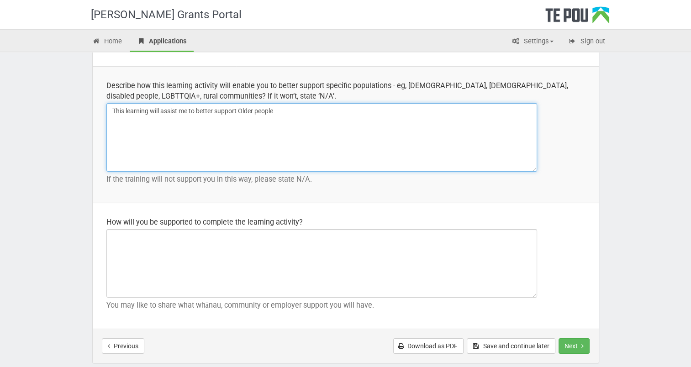
scroll to position [1279, 0]
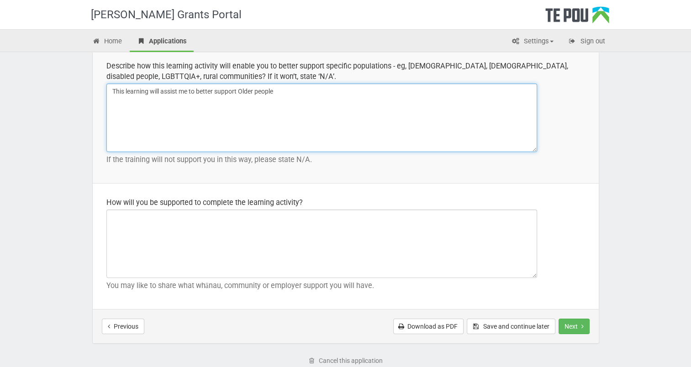
type textarea "This learning will assist me to better support Older people"
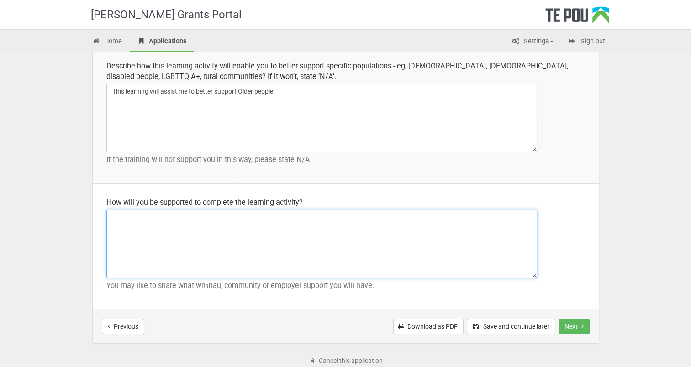
click at [113, 216] on textarea at bounding box center [321, 244] width 431 height 69
type textarea "P"
type textarea "M"
type textarea "P"
type textarea "M"
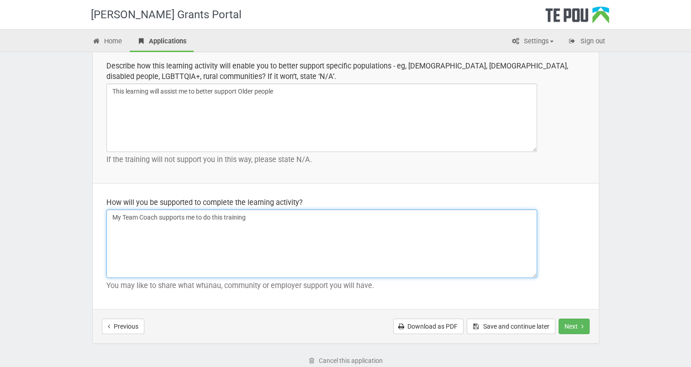
click at [196, 214] on textarea "My Team Coach supports me to do this training" at bounding box center [321, 244] width 431 height 69
click at [204, 215] on textarea "My Team Coach supports me to do this training" at bounding box center [321, 244] width 431 height 69
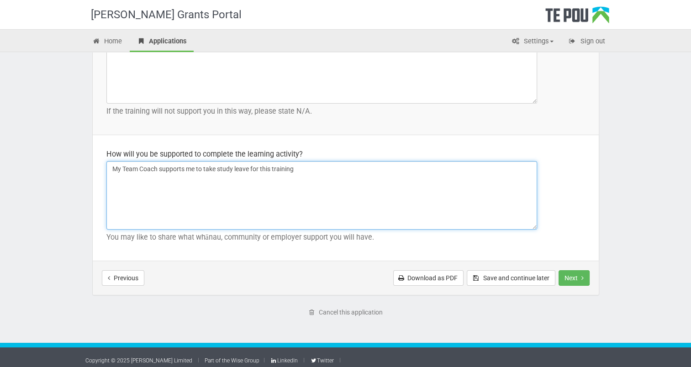
scroll to position [1330, 0]
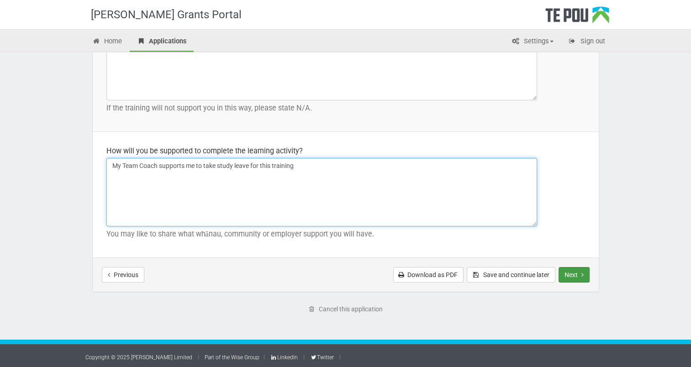
type textarea "My Team Coach supports me to take study leave for this training"
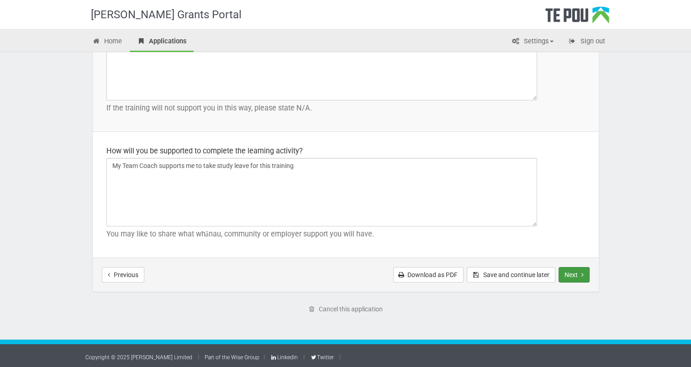
click at [570, 271] on button "Next" at bounding box center [574, 275] width 31 height 16
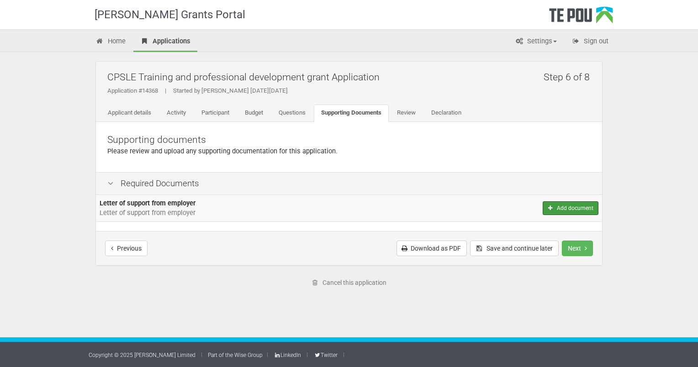
click at [569, 209] on button "Add document" at bounding box center [571, 208] width 56 height 14
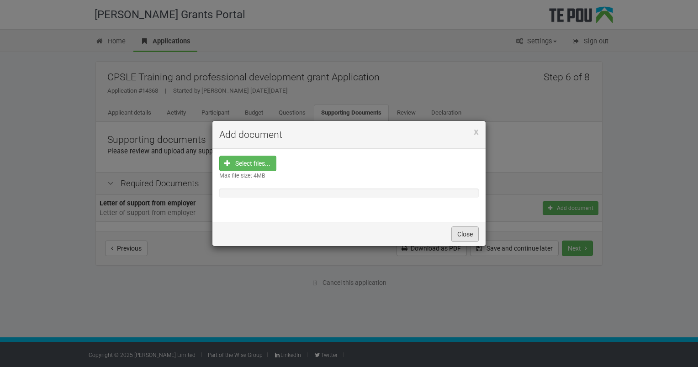
click at [463, 234] on button "Close" at bounding box center [464, 235] width 27 height 16
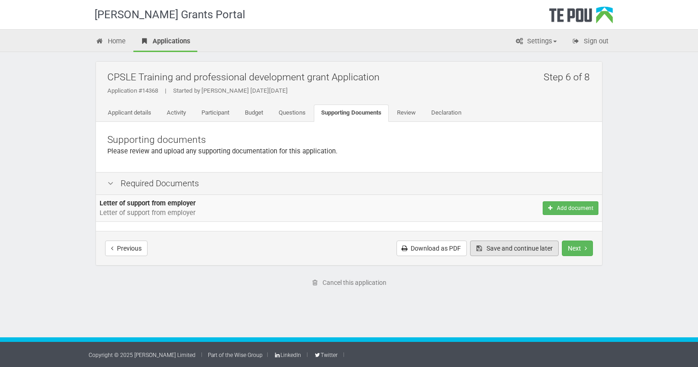
click at [499, 249] on button "Save and continue later" at bounding box center [514, 249] width 89 height 16
